Goal: Transaction & Acquisition: Obtain resource

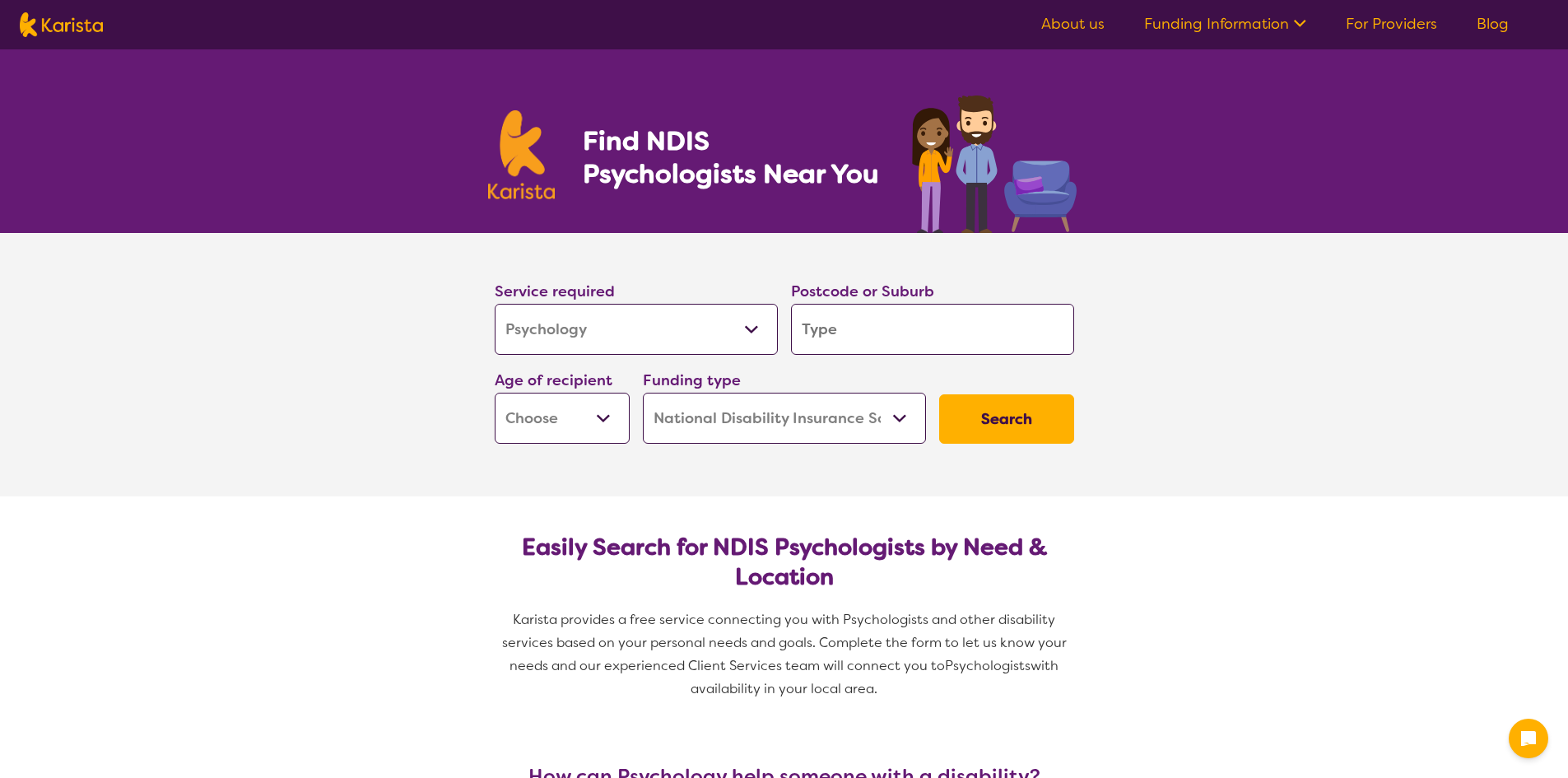
select select "Psychology"
select select "NDIS"
select select "Psychology"
select select "NDIS"
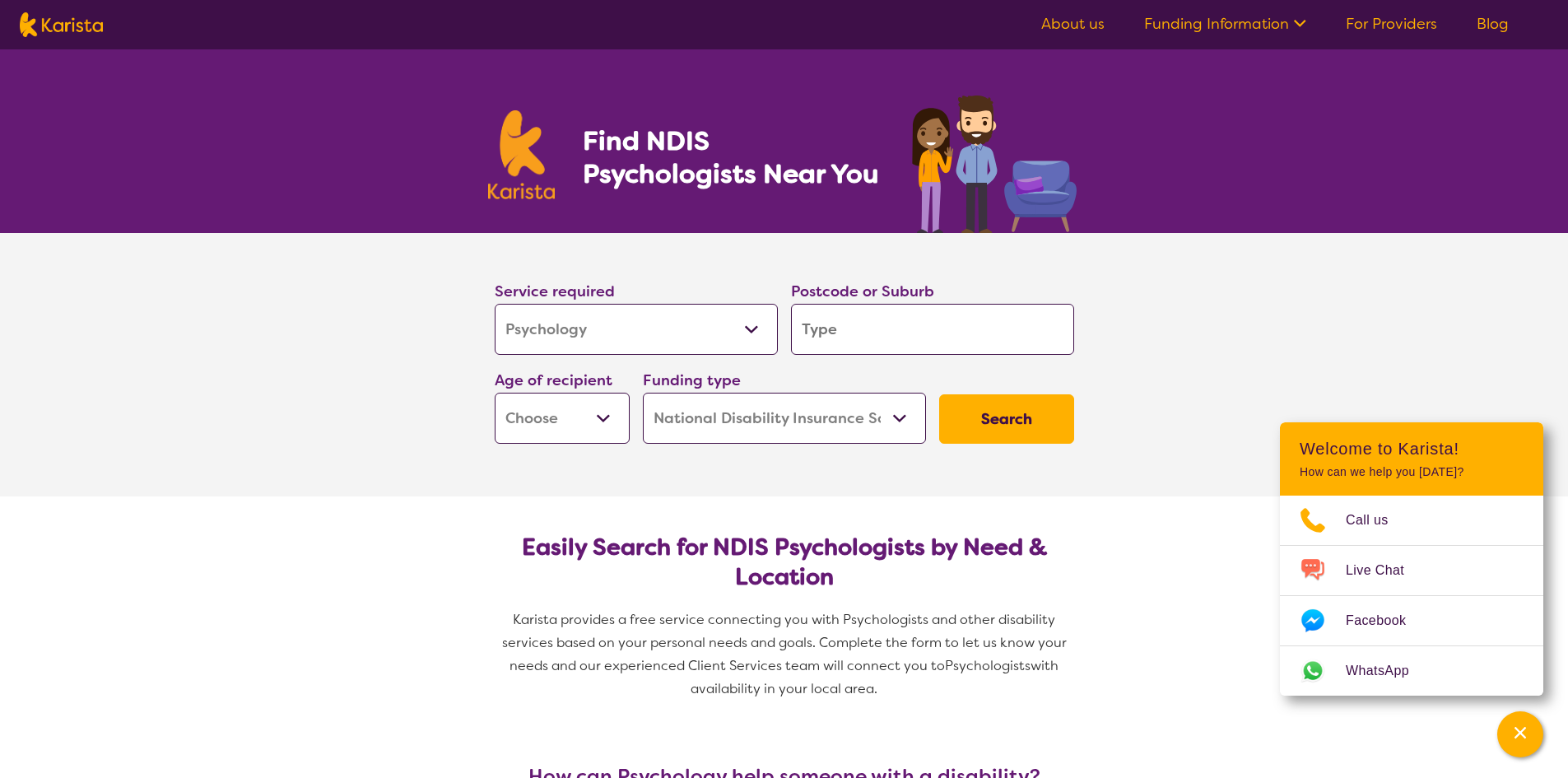
click at [837, 333] on input "search" at bounding box center [931, 329] width 283 height 51
type input "3"
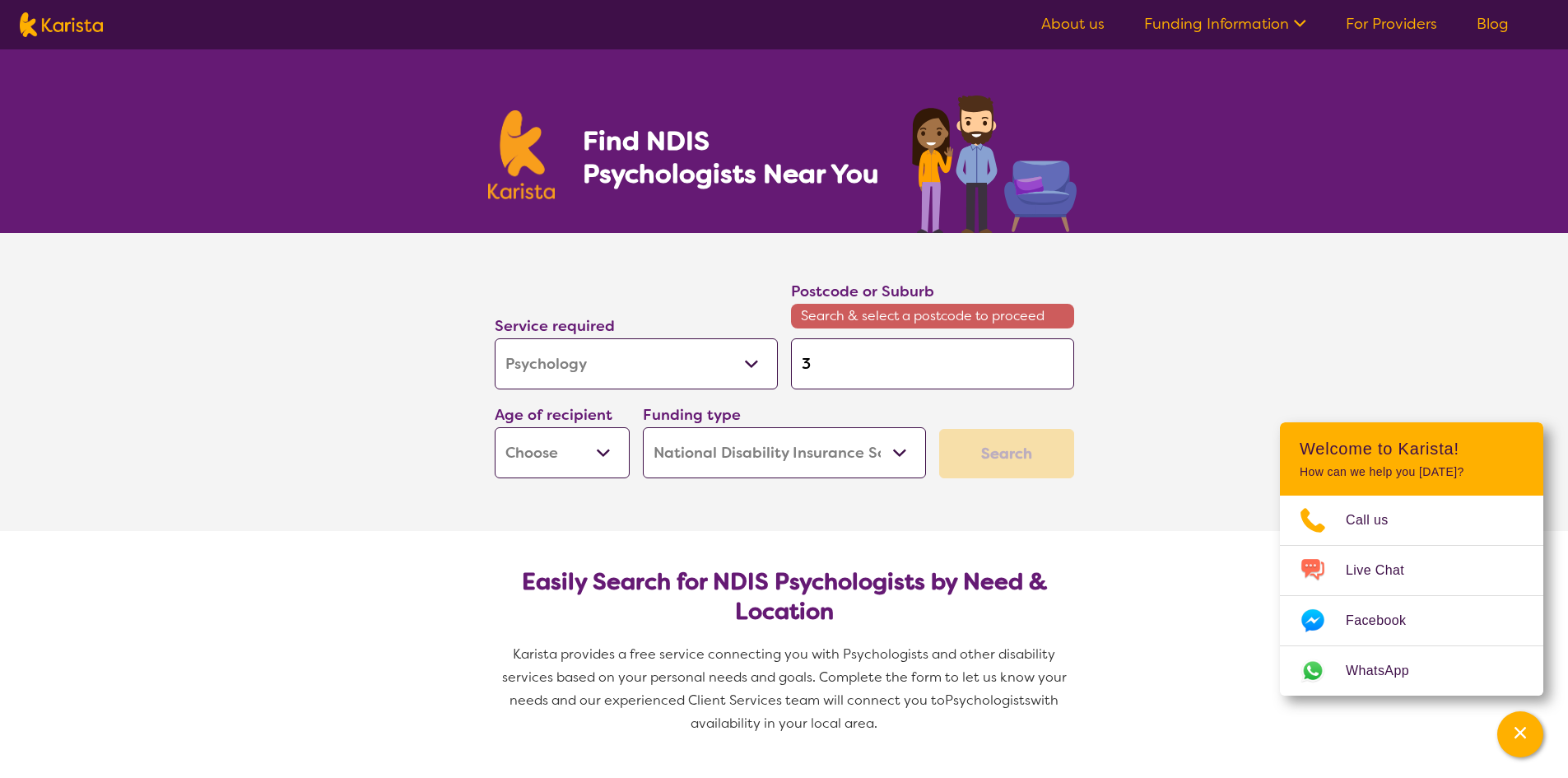
type input "32"
type input "320"
type input "3201"
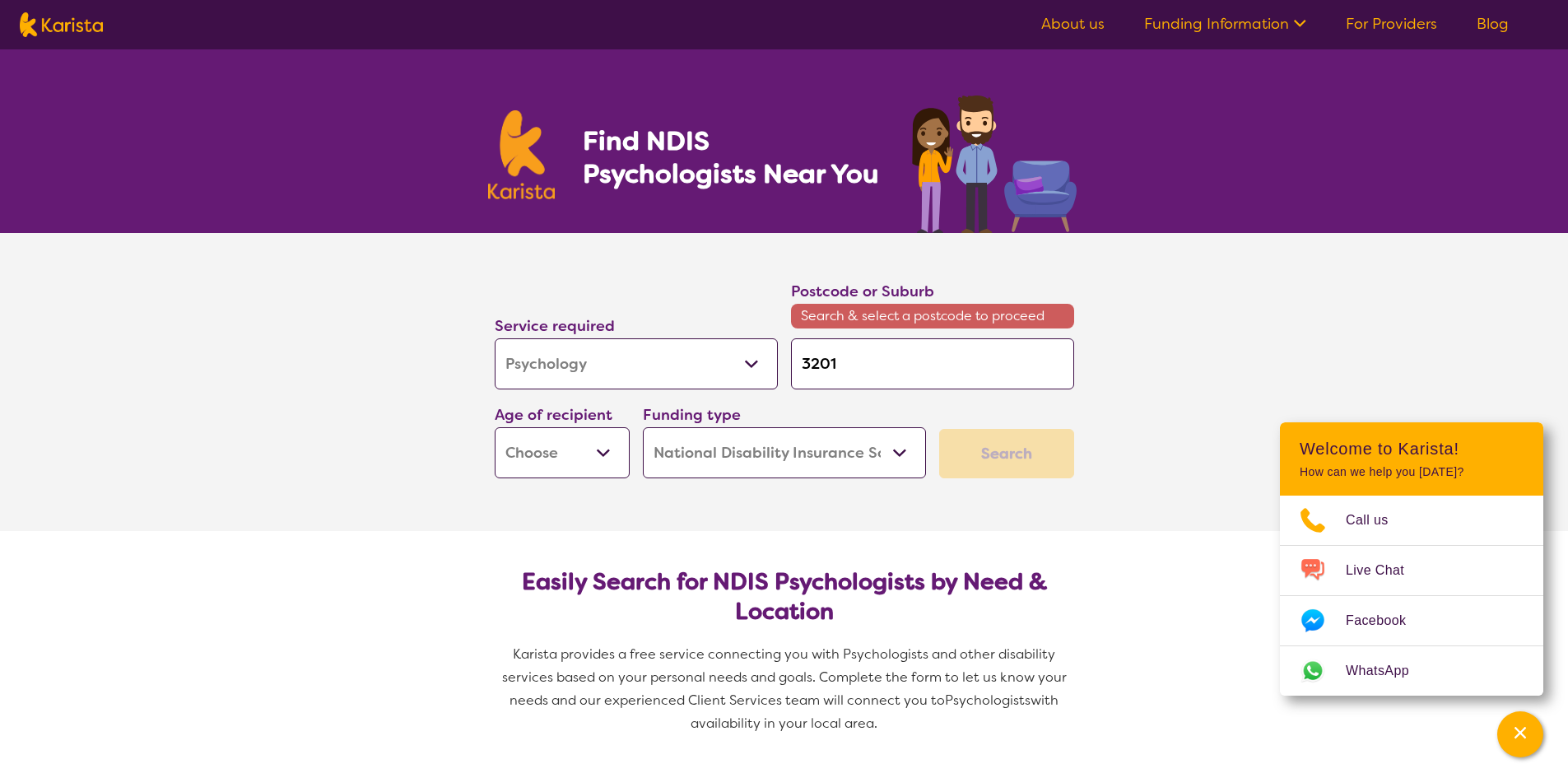
type input "3201"
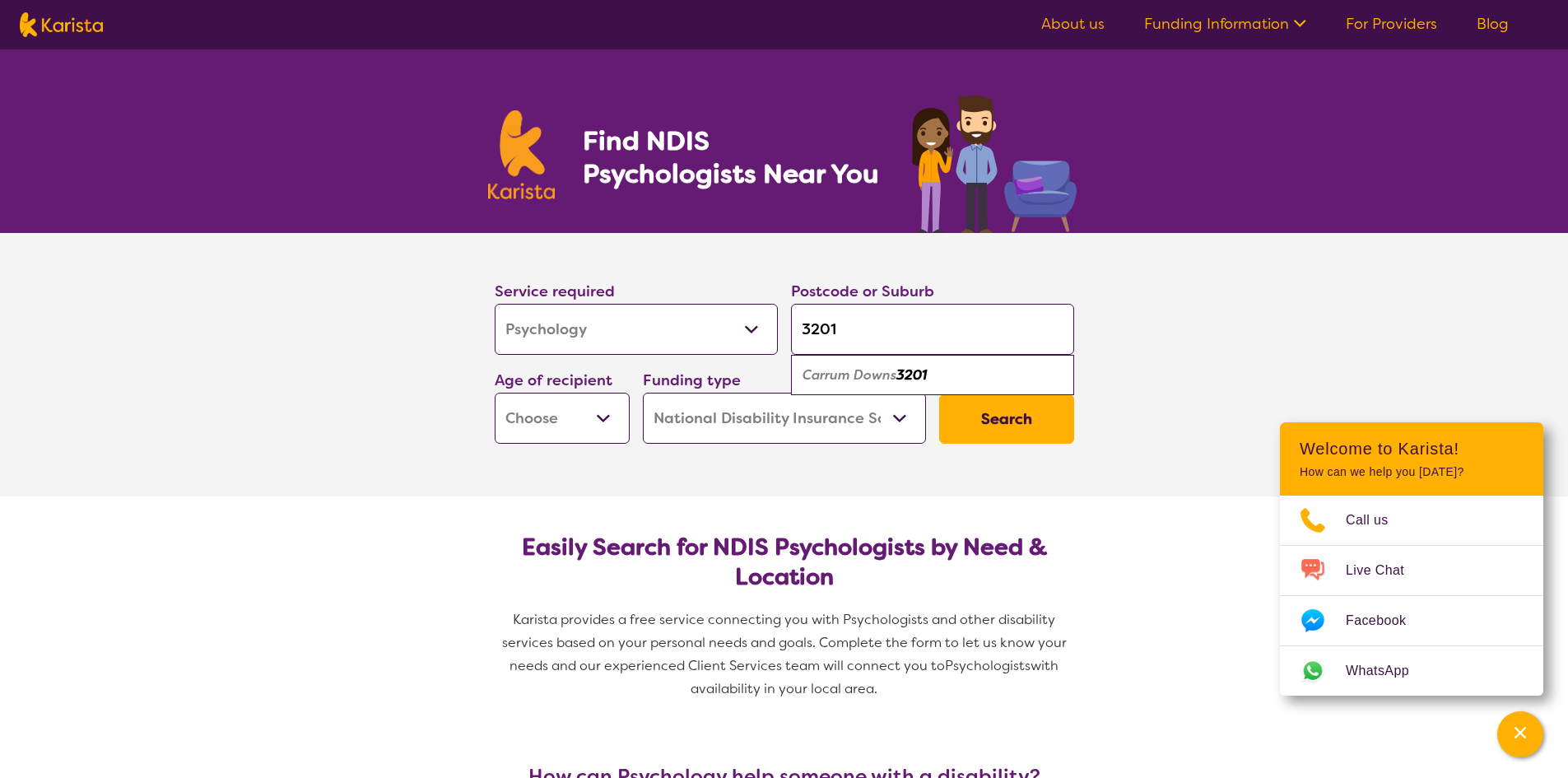
type input "3201"
click at [913, 375] on em "3201" at bounding box center [911, 374] width 30 height 18
click at [928, 318] on input "3201" at bounding box center [931, 329] width 283 height 51
drag, startPoint x: 928, startPoint y: 318, endPoint x: 775, endPoint y: 337, distance: 154.2
click at [775, 337] on div "Service required Allied Health Assistant Assessment ([MEDICAL_DATA] or [MEDICAL…" at bounding box center [784, 361] width 592 height 178
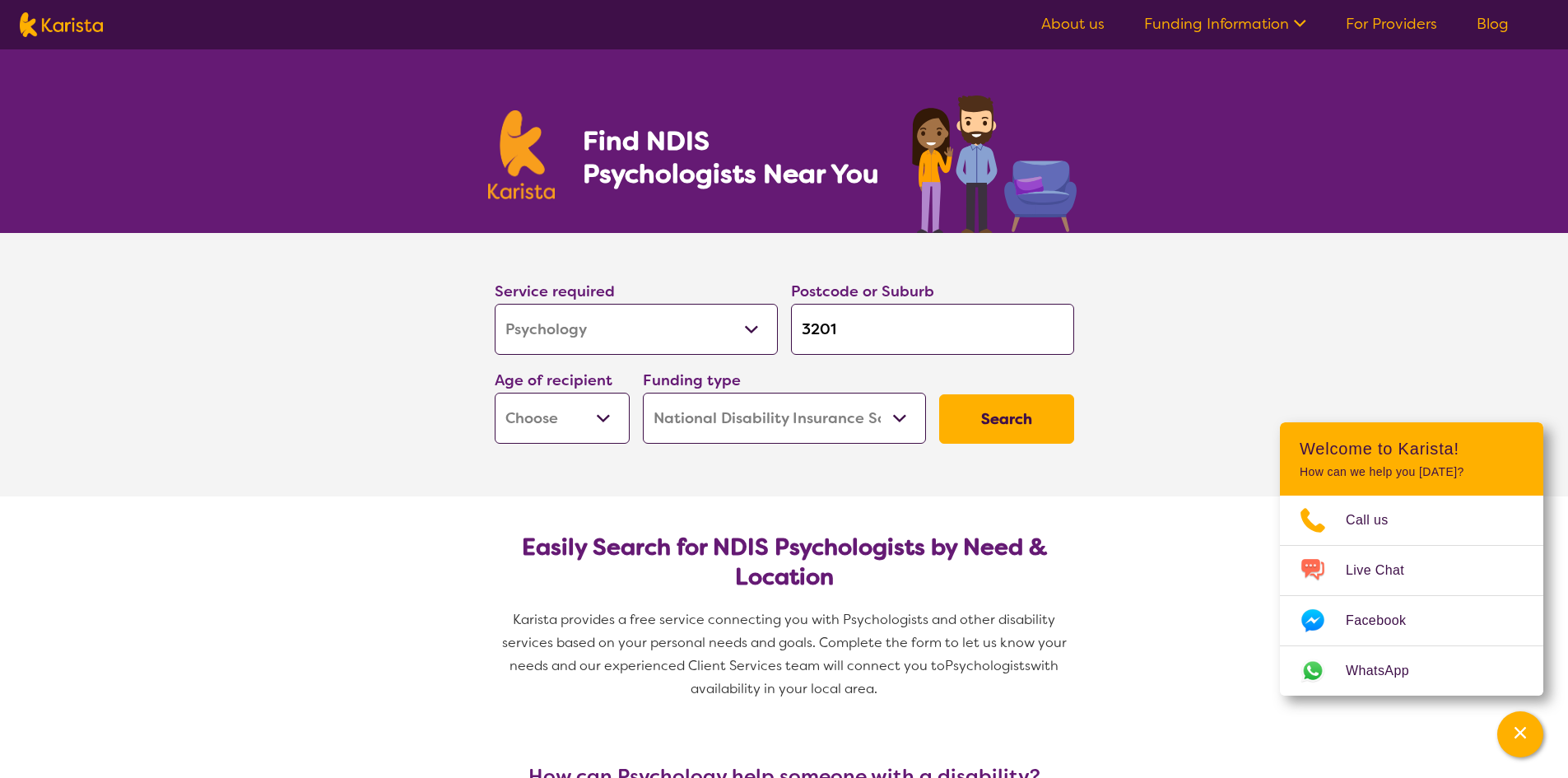
click at [912, 322] on input "3201" at bounding box center [931, 329] width 283 height 51
click at [613, 418] on select "Early Childhood - 0 to 9 Child - 10 to 11 Adolescent - 12 to 17 Adult - 18 to 6…" at bounding box center [562, 418] width 135 height 51
select select "AD"
click at [495, 393] on select "Early Childhood - 0 to 9 Child - 10 to 11 Adolescent - 12 to 17 Adult - 18 to 6…" at bounding box center [562, 418] width 135 height 51
select select "AD"
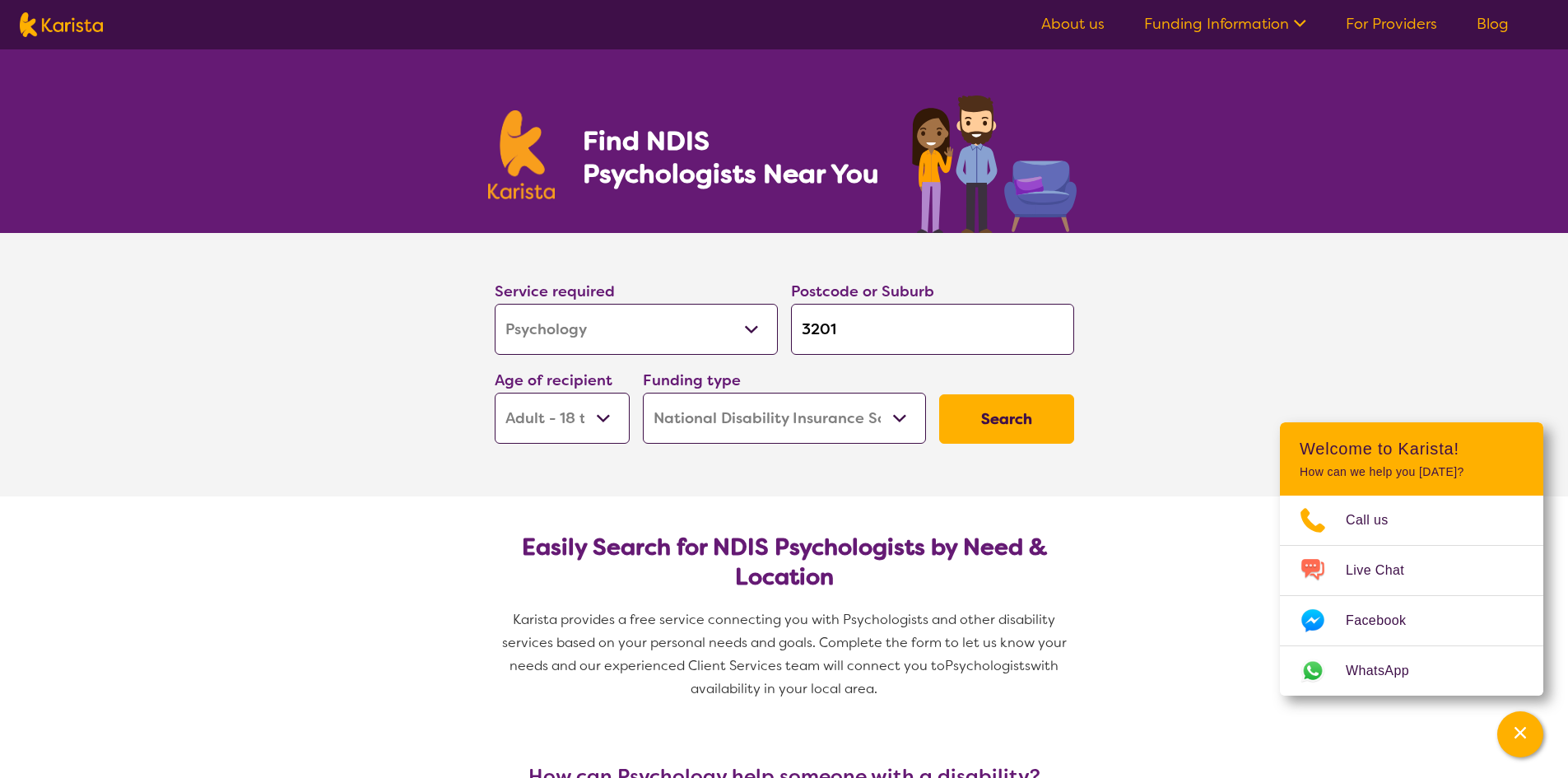
click at [989, 417] on button "Search" at bounding box center [1006, 419] width 135 height 50
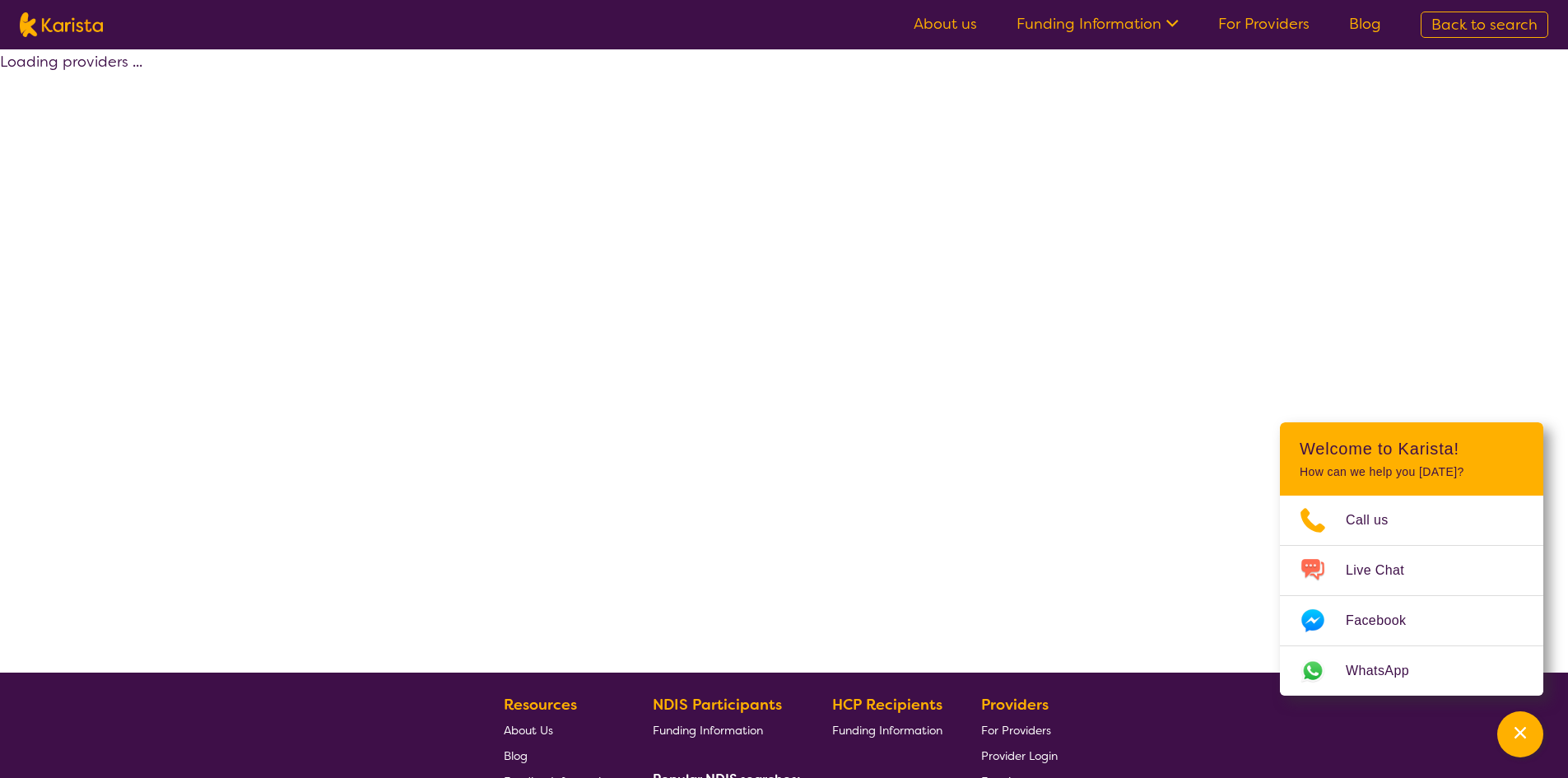
select select "by_score"
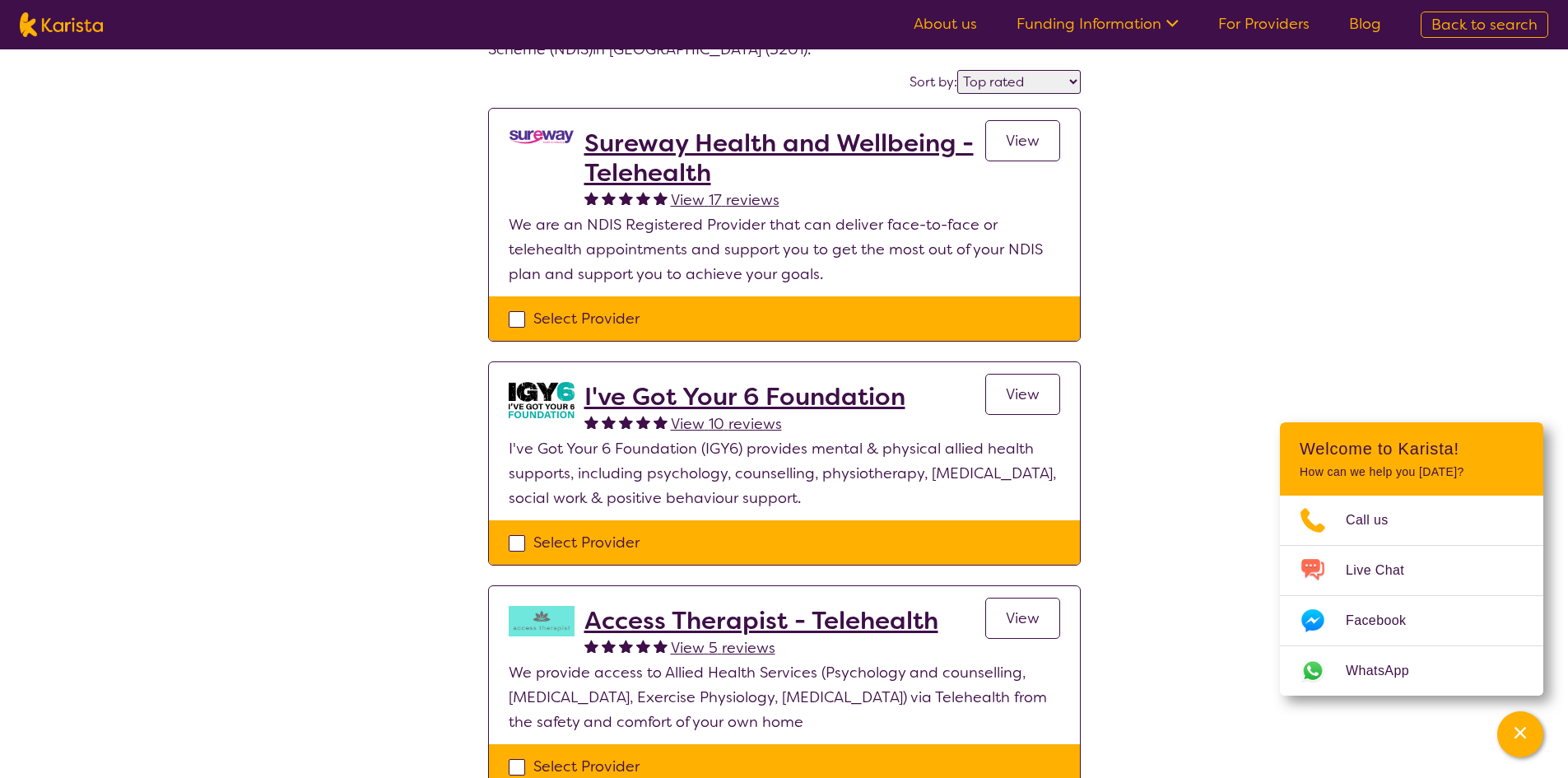
scroll to position [82, 0]
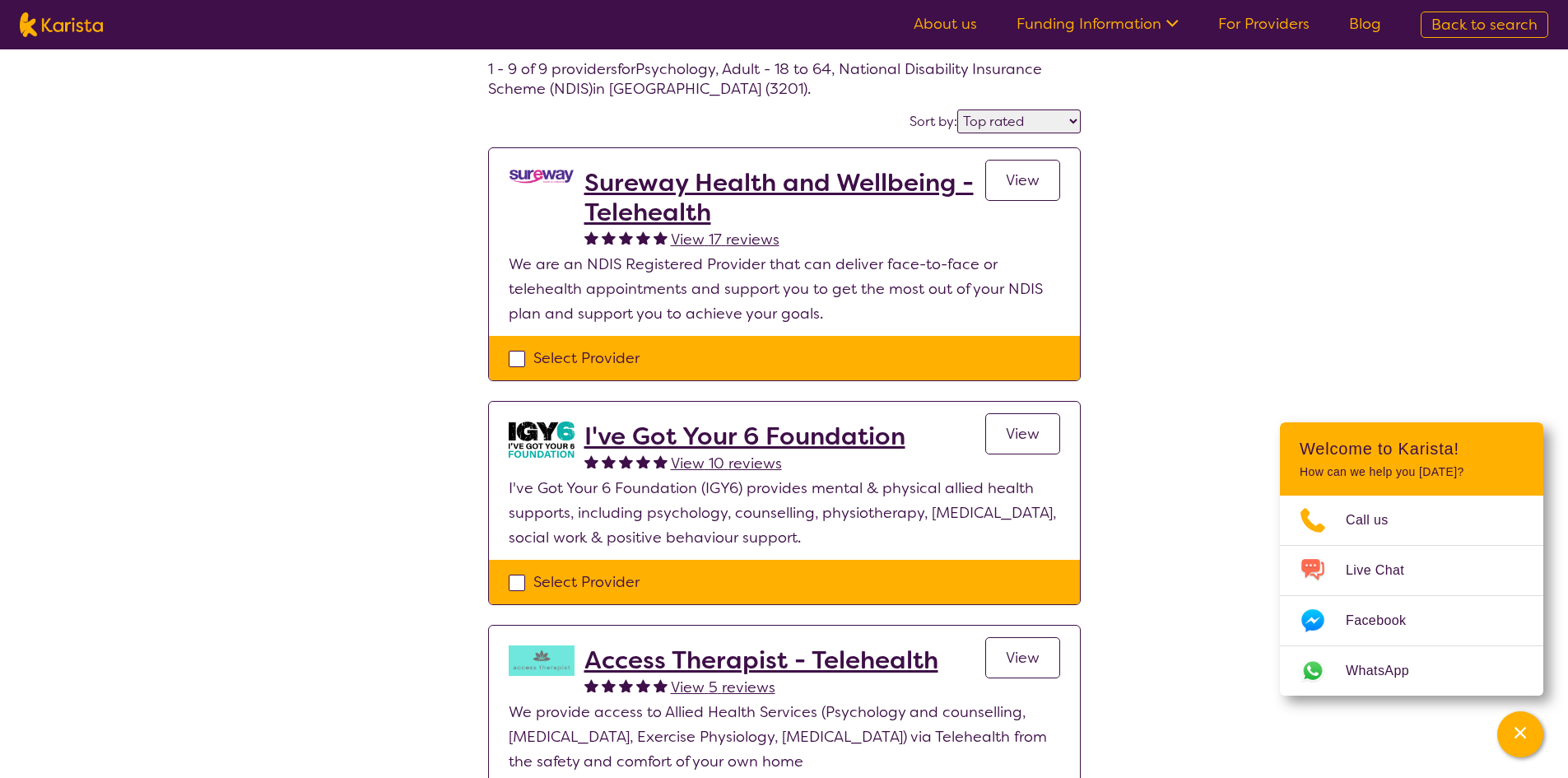
click at [731, 240] on span "View 17 reviews" at bounding box center [725, 239] width 109 height 19
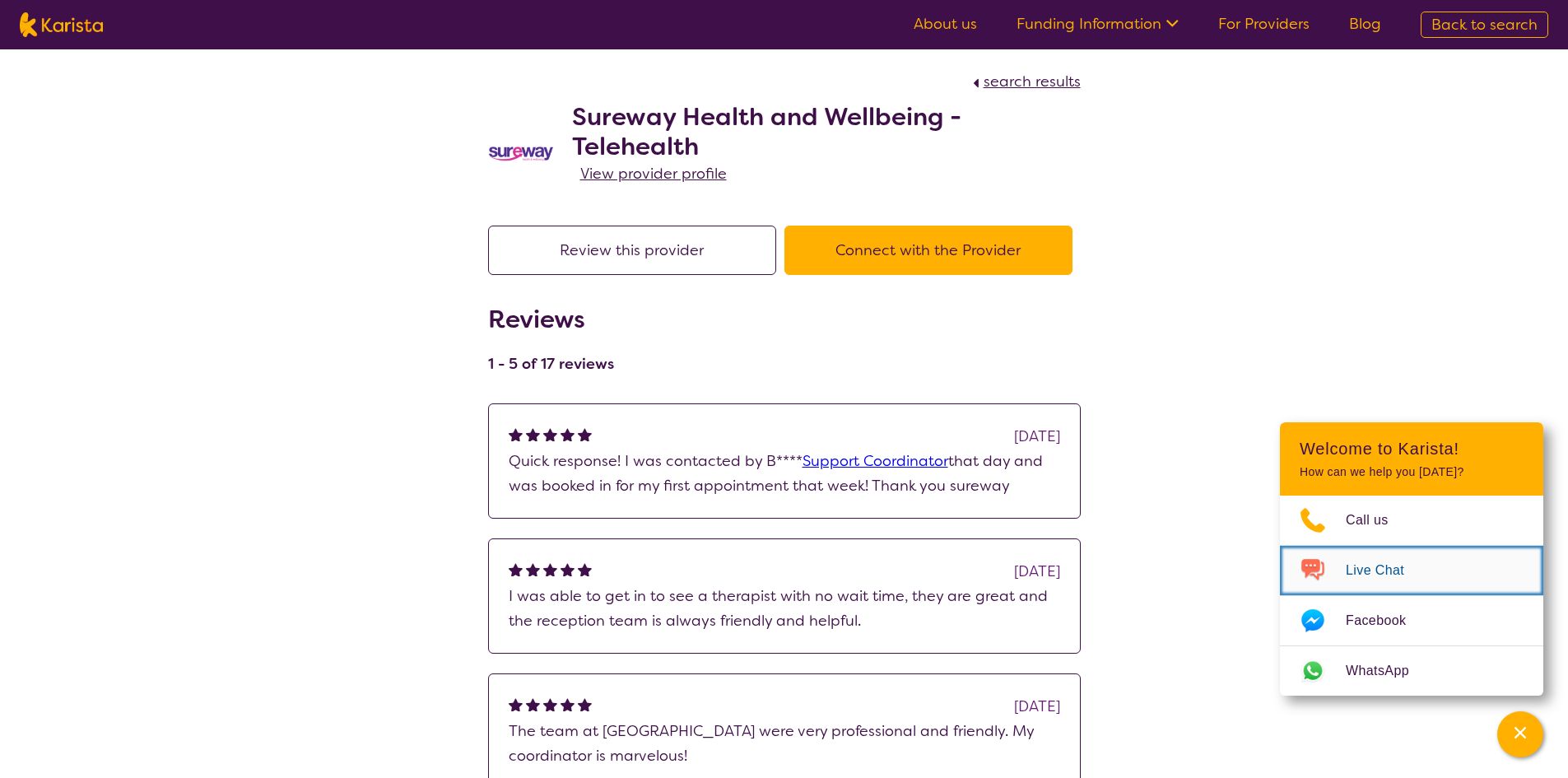
click at [1364, 567] on span "Live Chat" at bounding box center [1384, 571] width 78 height 25
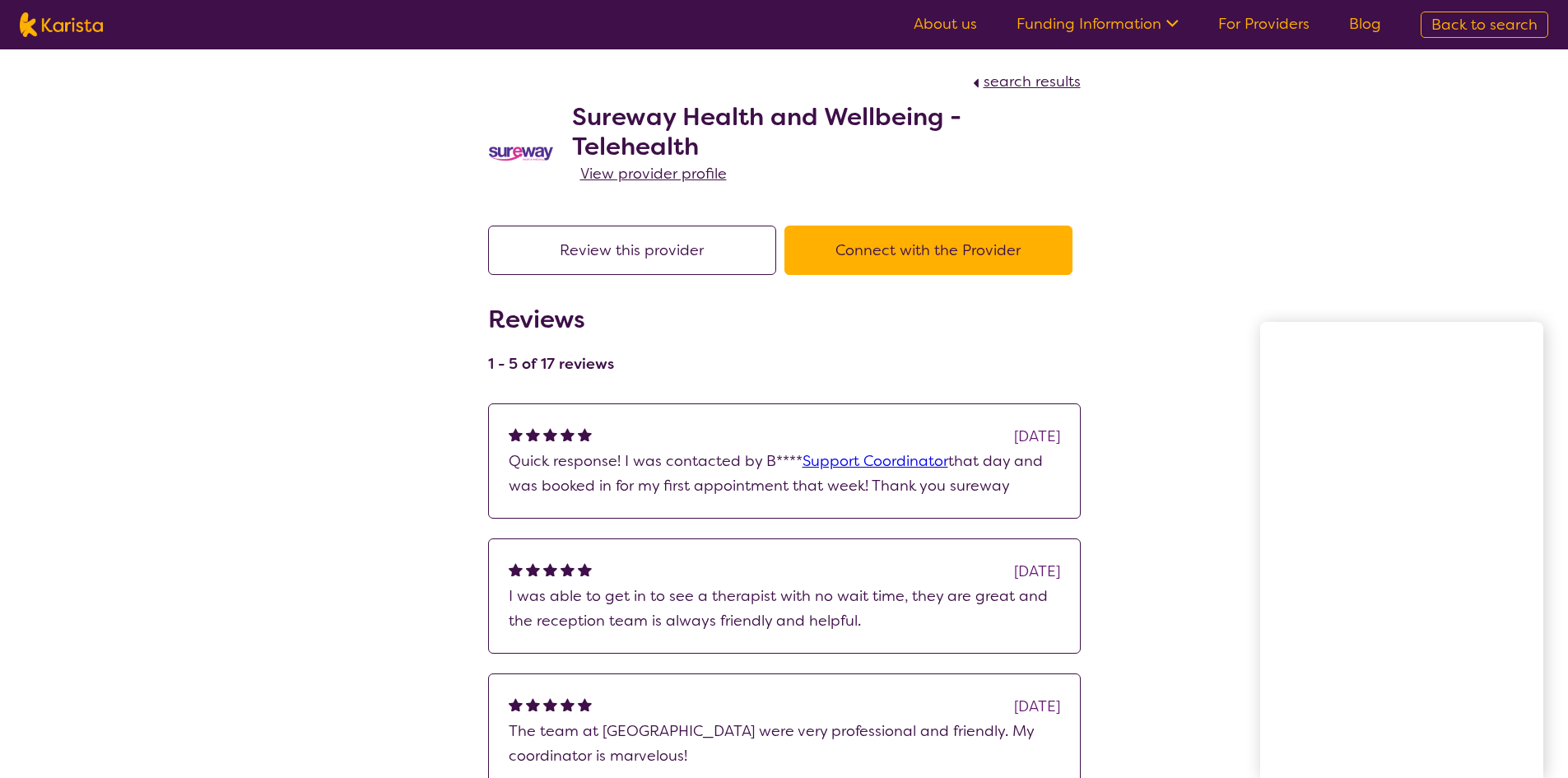
click at [850, 254] on button "Connect with the Provider" at bounding box center [928, 251] width 288 height 50
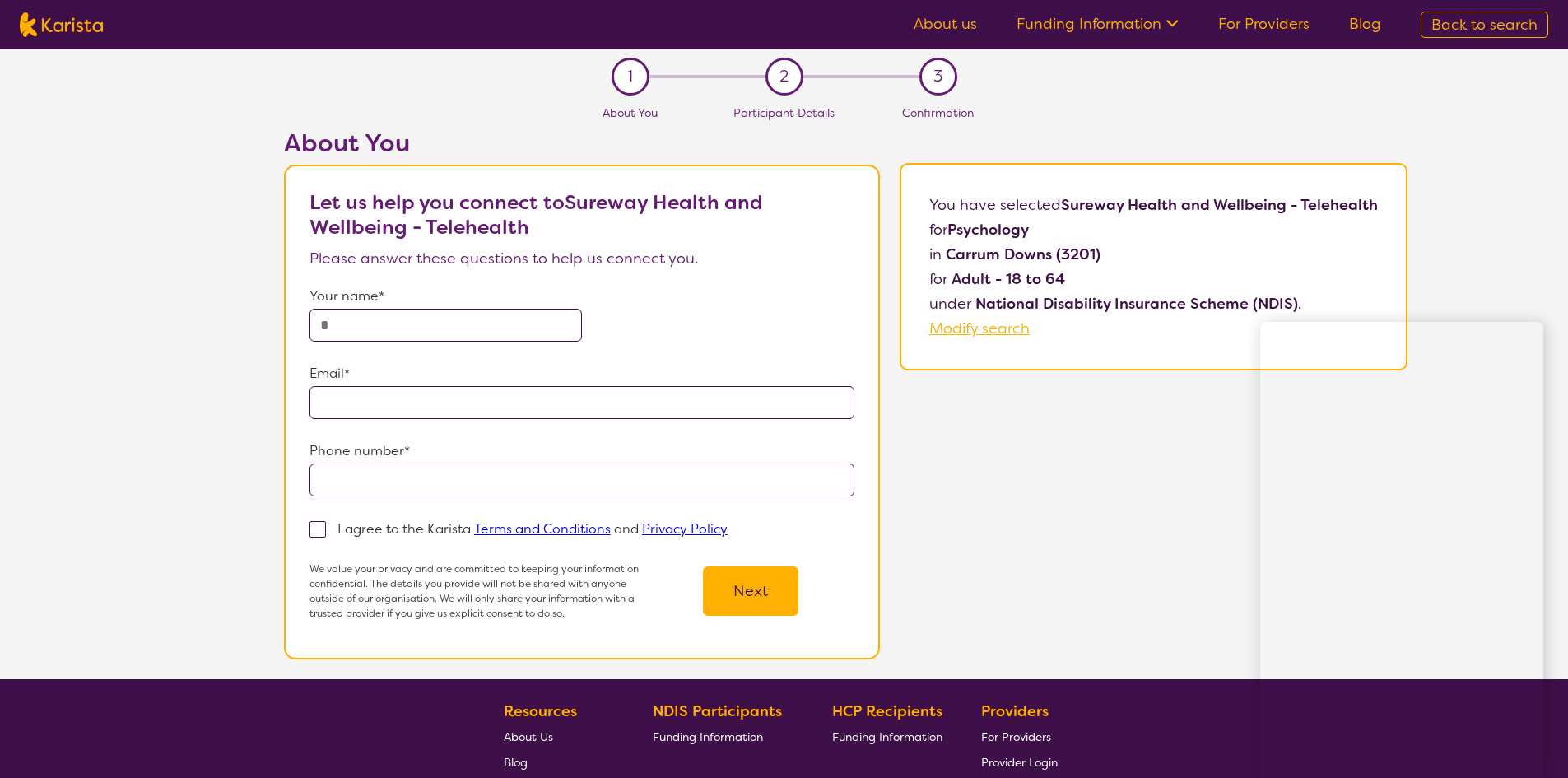
click at [442, 320] on input "text" at bounding box center [446, 325] width 273 height 33
type input "**********"
click at [419, 403] on input "email" at bounding box center [581, 403] width 544 height 33
type input "**********"
click at [379, 498] on form "**********" at bounding box center [581, 452] width 544 height 336
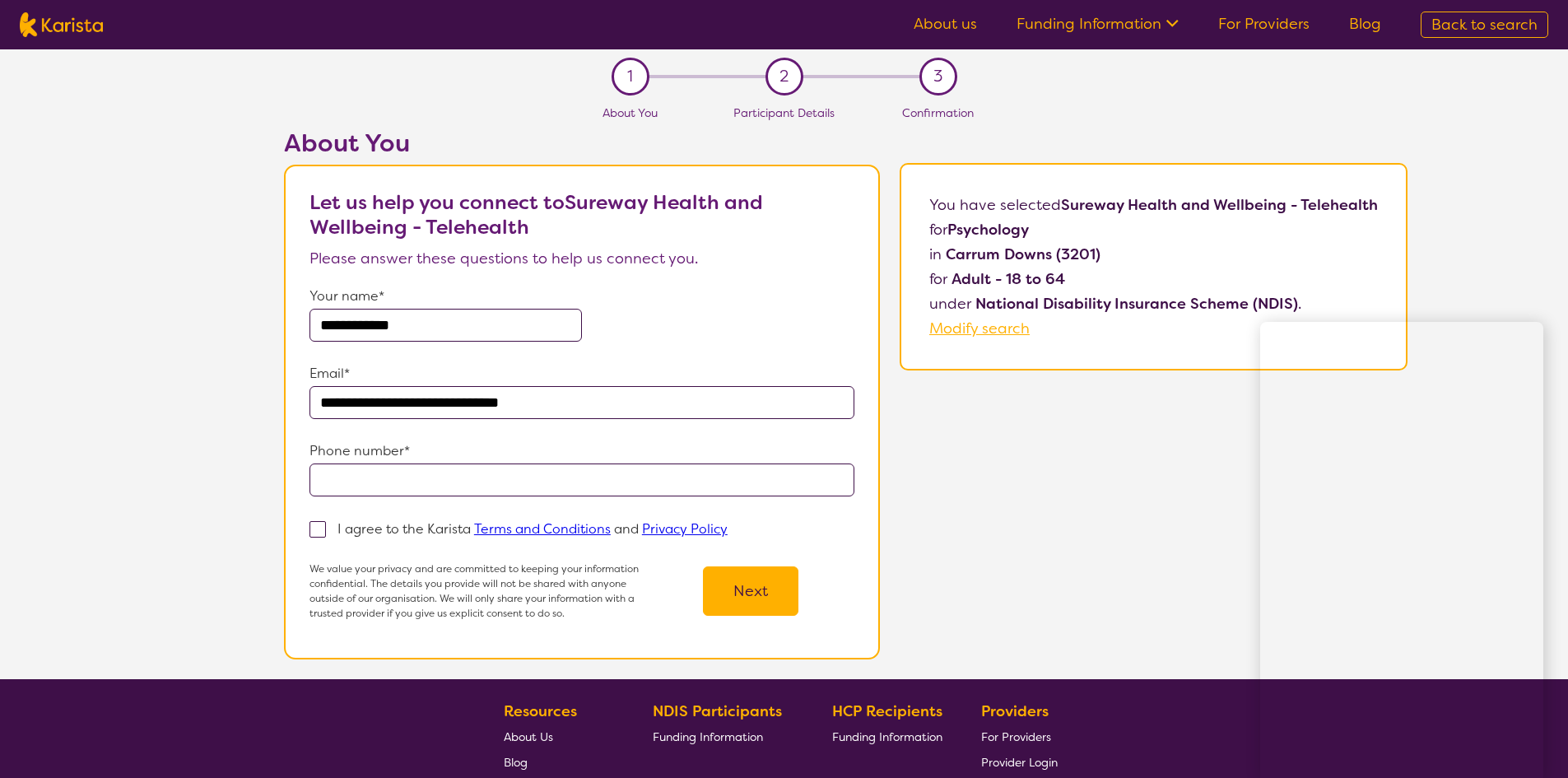
click at [380, 483] on input "tel" at bounding box center [581, 480] width 544 height 33
type input "**********"
click at [324, 530] on span at bounding box center [318, 529] width 17 height 17
click at [728, 530] on input "I agree to the Karista Terms and Conditions and Privacy Policy" at bounding box center [733, 528] width 11 height 11
checkbox input "true"
